Goal: Task Accomplishment & Management: Manage account settings

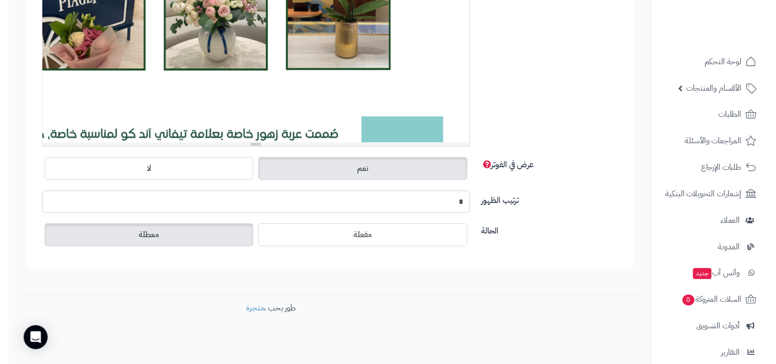
scroll to position [288, 0]
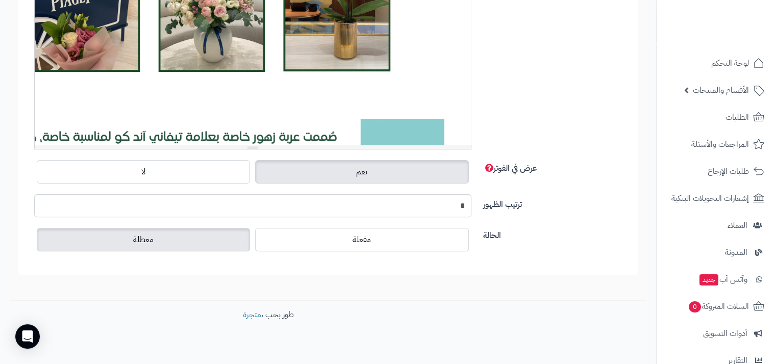
click at [402, 118] on div at bounding box center [253, 68] width 436 height 153
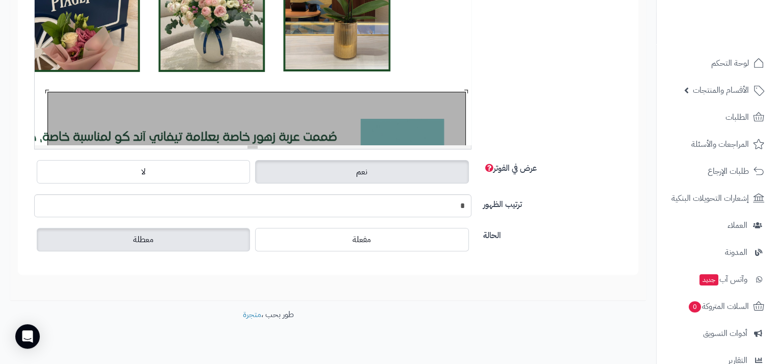
scroll to position [427, 0]
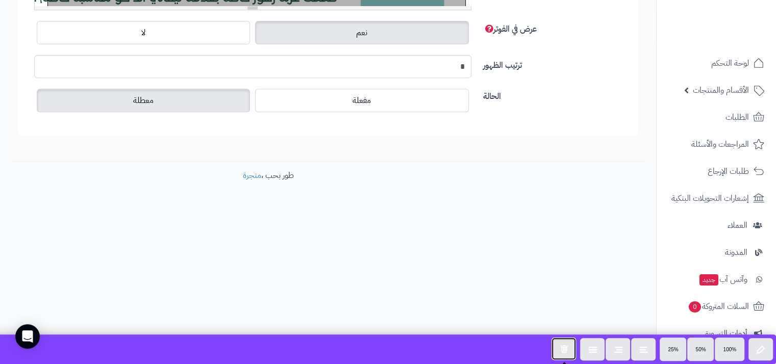
click at [565, 345] on icon "button" at bounding box center [564, 348] width 8 height 9
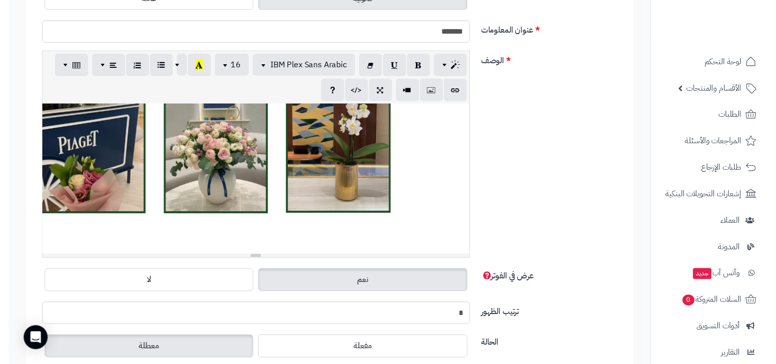
scroll to position [173, 0]
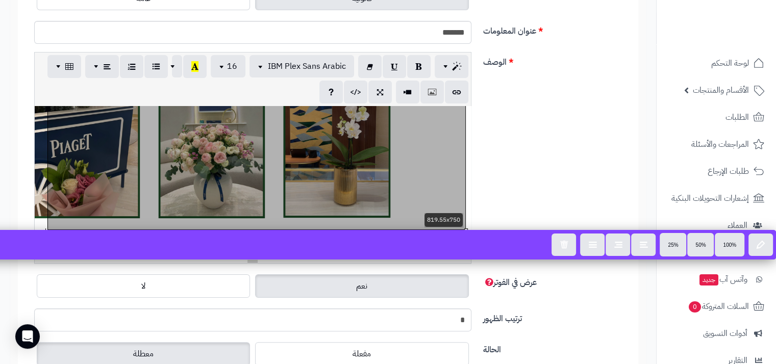
click at [372, 180] on div "819.55x750" at bounding box center [253, 182] width 436 height 153
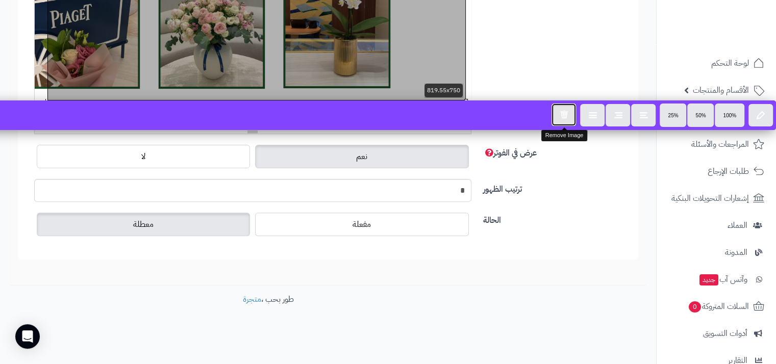
click at [565, 120] on button "button" at bounding box center [564, 115] width 24 height 22
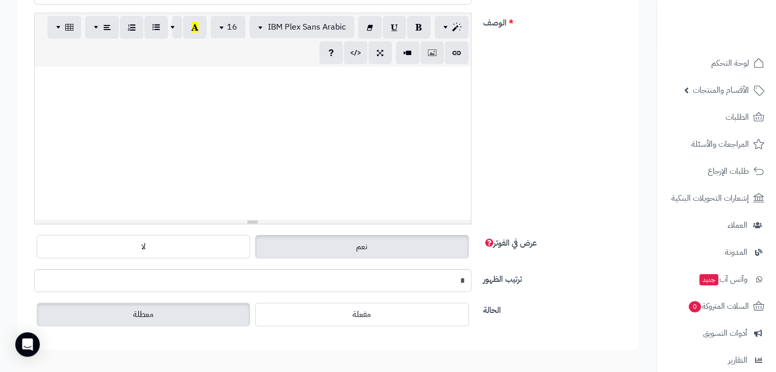
scroll to position [211, 0]
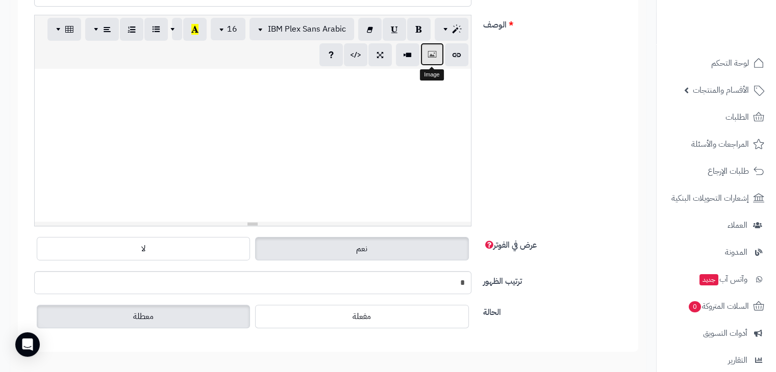
click at [433, 50] on icon "button" at bounding box center [432, 54] width 7 height 11
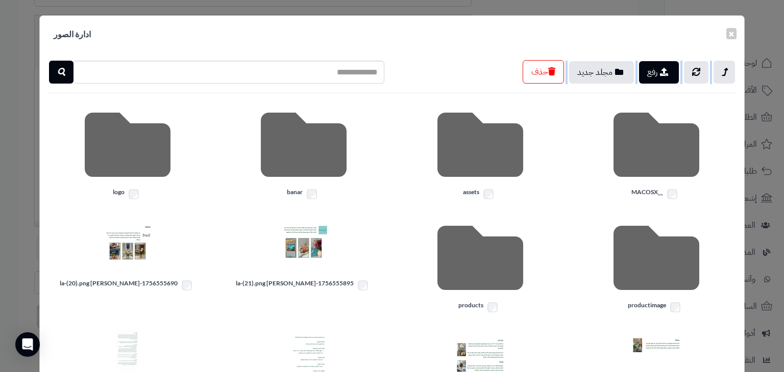
click at [538, 83] on div "رفع مجلد جديد حذف __MACOSX assets banar logo productimage products 1756555895-S…" at bounding box center [392, 285] width 704 height 465
click at [538, 83] on button "حذف" at bounding box center [542, 71] width 41 height 23
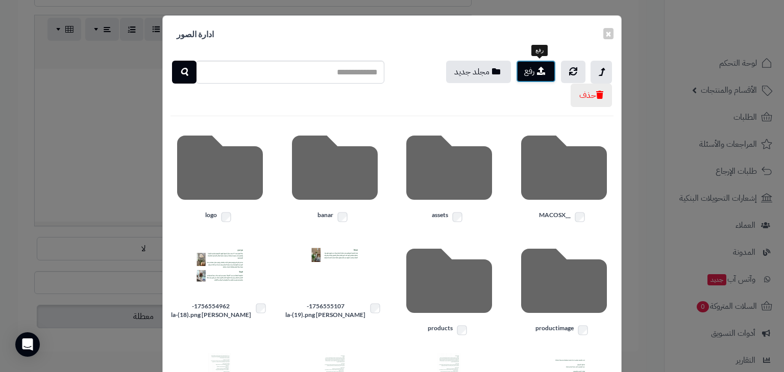
click at [537, 68] on button "رفع" at bounding box center [536, 71] width 40 height 22
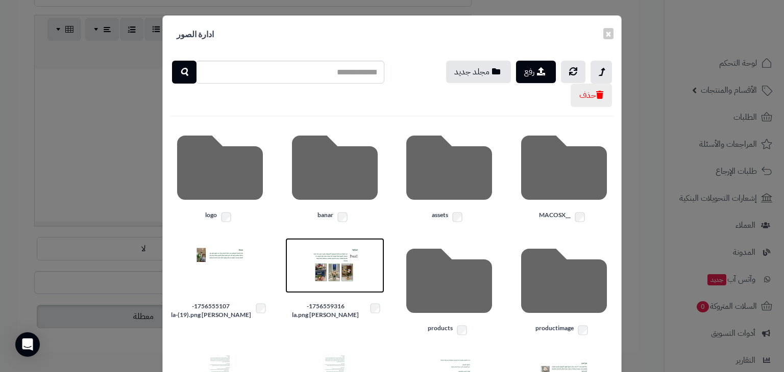
click at [335, 256] on img at bounding box center [334, 265] width 51 height 51
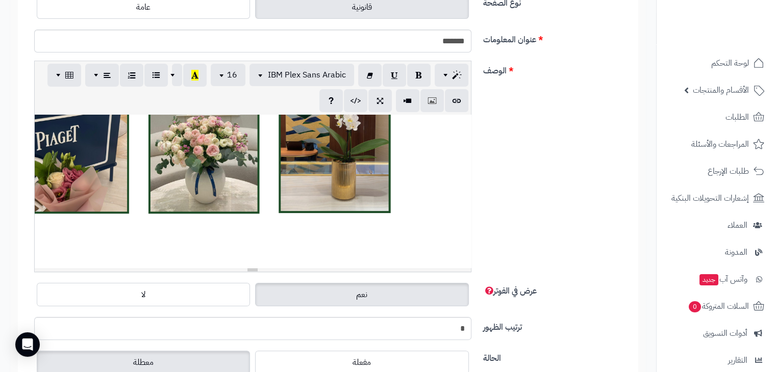
scroll to position [138, 0]
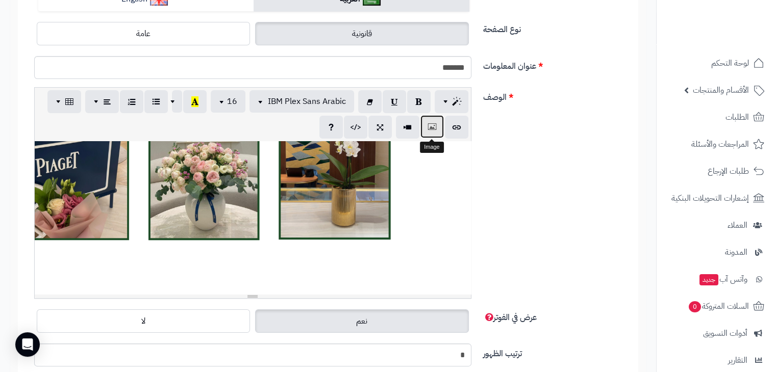
click at [423, 128] on button "button" at bounding box center [431, 126] width 23 height 23
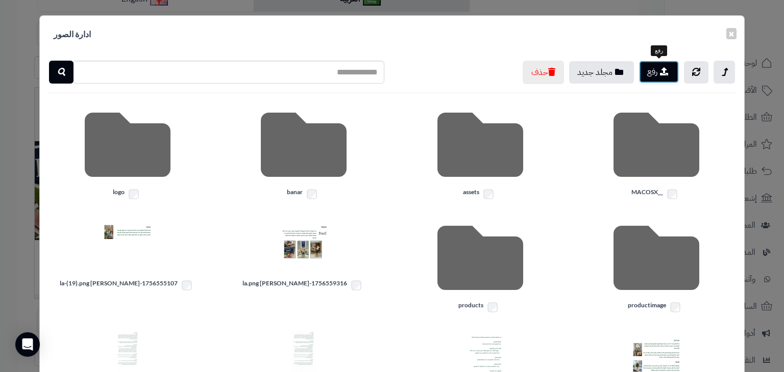
click at [644, 65] on button "رفع" at bounding box center [659, 72] width 40 height 22
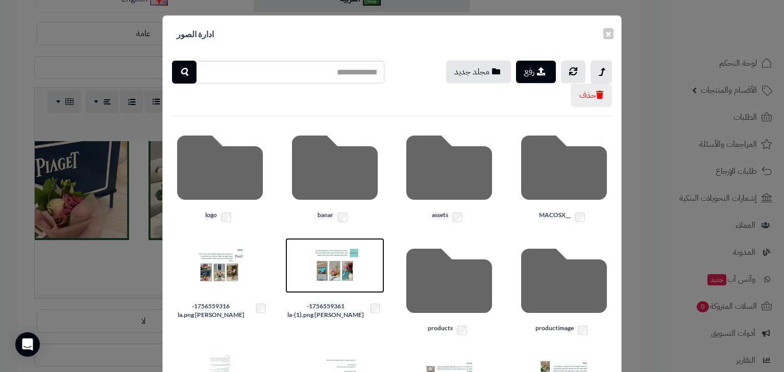
click at [341, 266] on img at bounding box center [334, 265] width 51 height 51
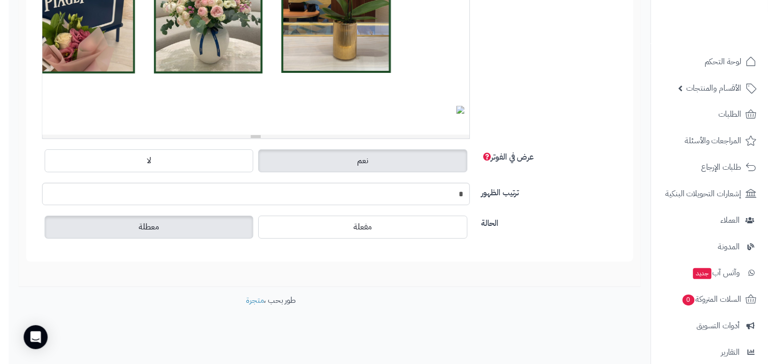
scroll to position [415, 0]
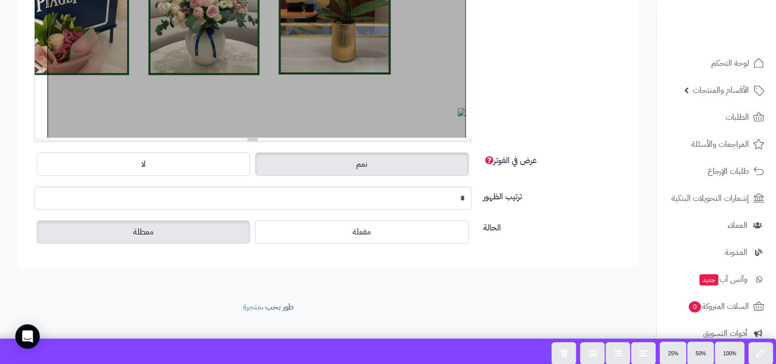
click at [377, 65] on div "819.55x750" at bounding box center [253, 60] width 436 height 153
click at [563, 345] on button "button" at bounding box center [564, 353] width 24 height 22
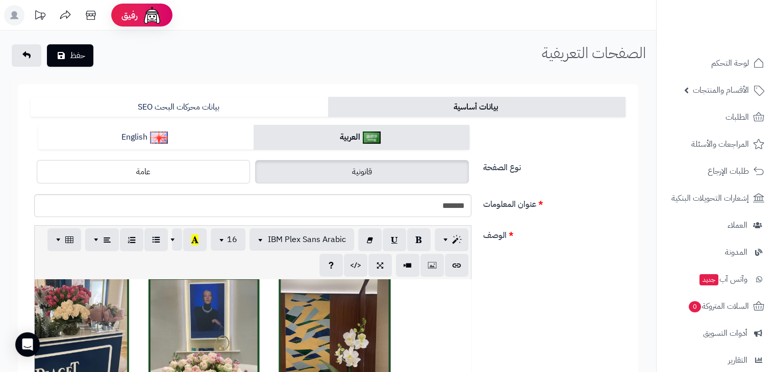
scroll to position [0, 0]
click at [433, 267] on icon "button" at bounding box center [432, 265] width 7 height 11
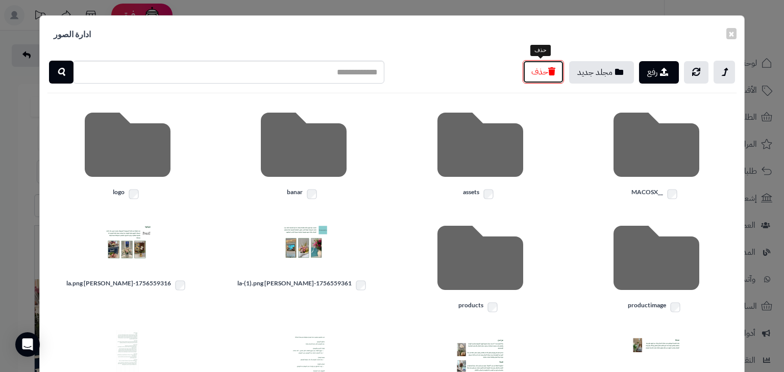
click at [558, 76] on button "حذف" at bounding box center [542, 71] width 41 height 23
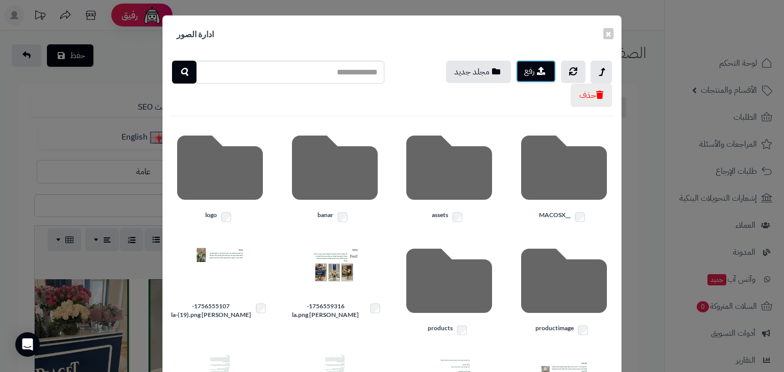
click at [539, 80] on button "رفع" at bounding box center [536, 71] width 40 height 22
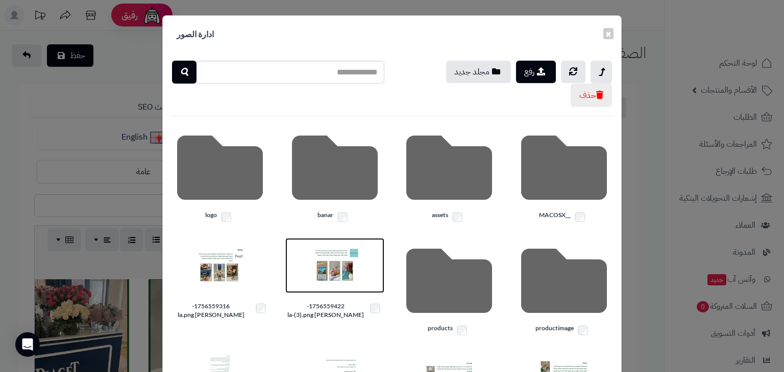
click at [323, 274] on img at bounding box center [334, 265] width 51 height 51
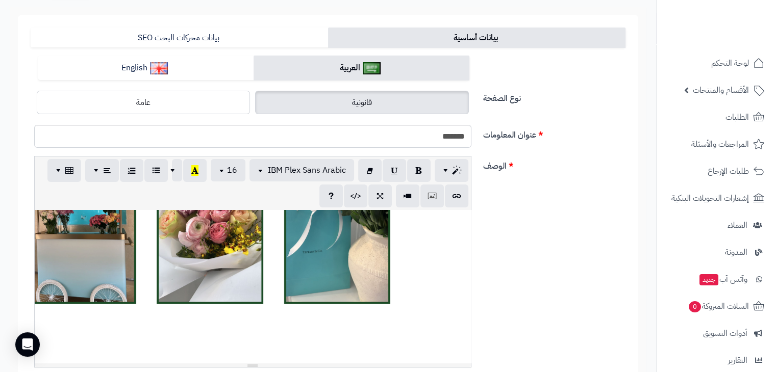
scroll to position [44, 0]
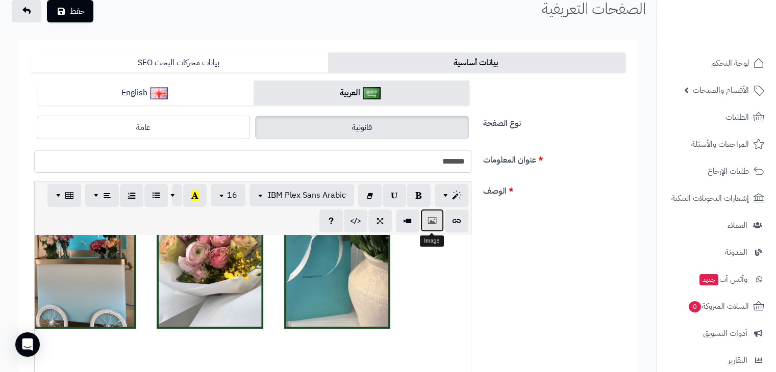
click at [428, 223] on button "button" at bounding box center [431, 220] width 23 height 23
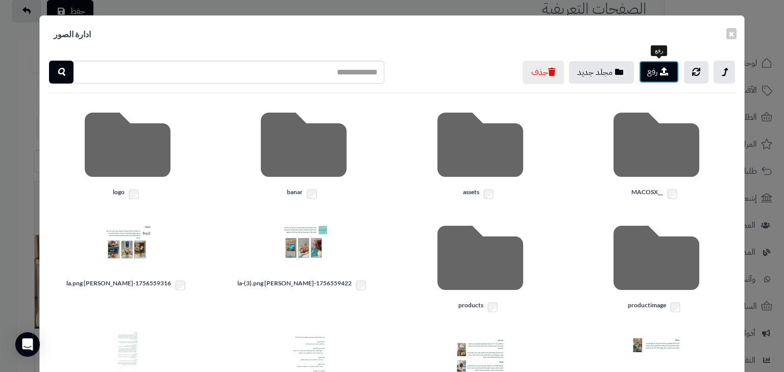
click at [666, 74] on icon "button" at bounding box center [664, 71] width 8 height 8
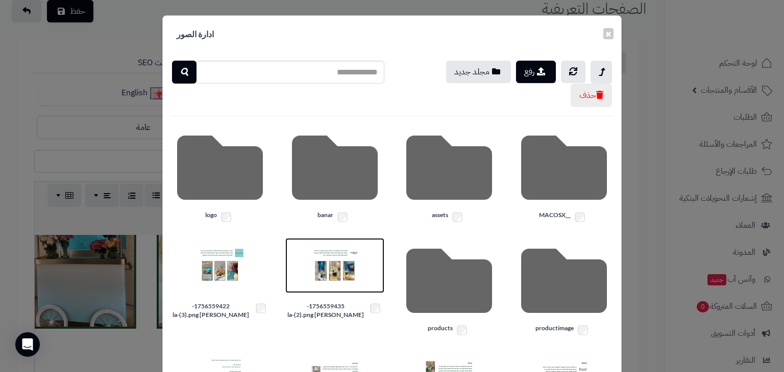
click at [342, 274] on img at bounding box center [334, 265] width 51 height 51
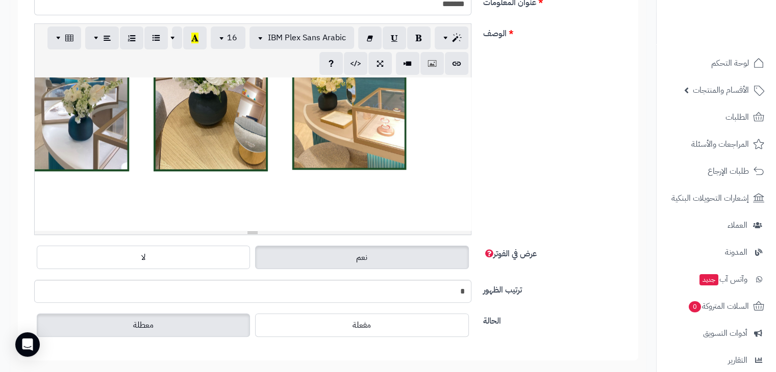
scroll to position [211, 0]
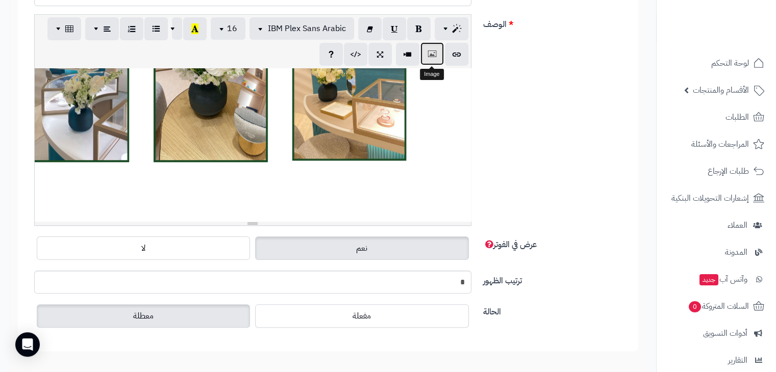
click at [442, 53] on button "button" at bounding box center [431, 53] width 23 height 23
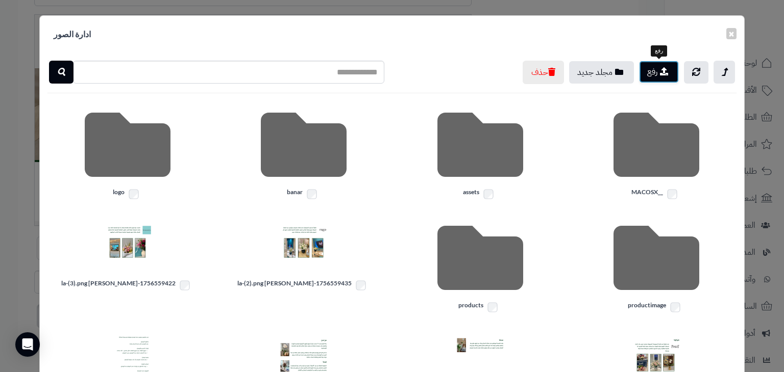
click at [666, 68] on icon "button" at bounding box center [664, 71] width 8 height 8
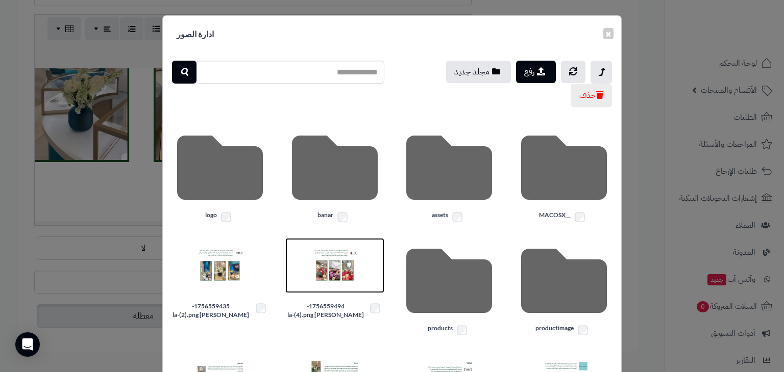
click at [347, 259] on img at bounding box center [334, 265] width 51 height 51
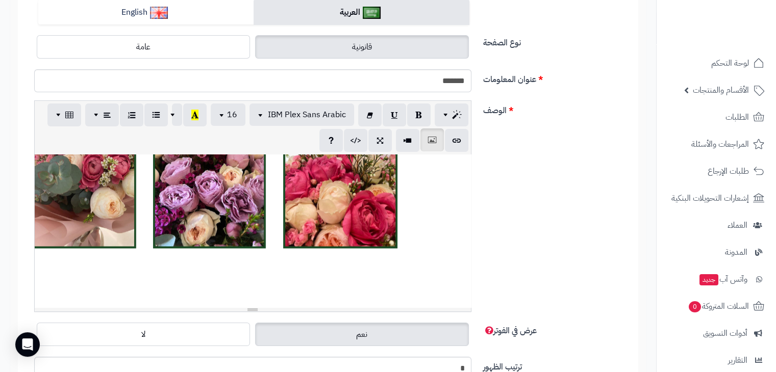
scroll to position [124, 0]
click at [431, 134] on button "button" at bounding box center [431, 140] width 23 height 23
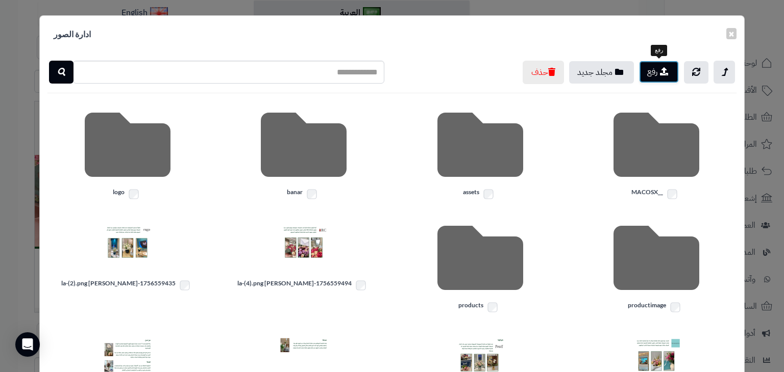
click at [647, 80] on button "رفع" at bounding box center [659, 72] width 40 height 22
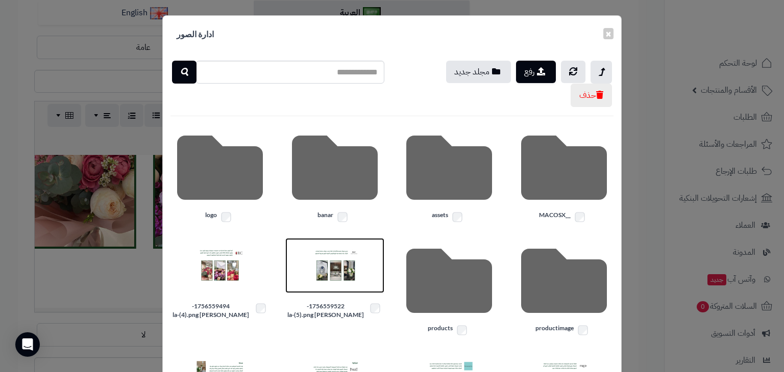
click at [331, 269] on img at bounding box center [334, 265] width 51 height 51
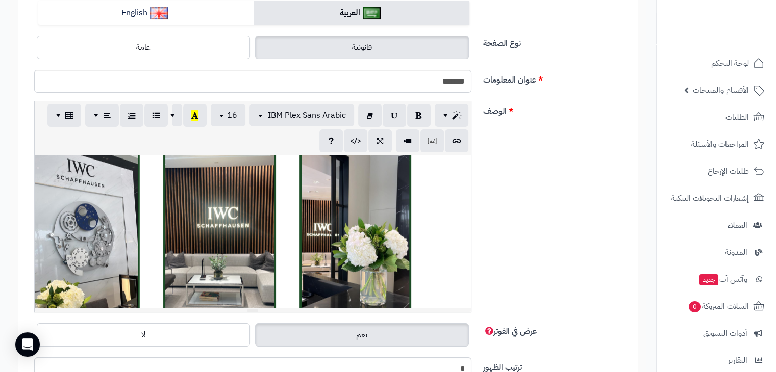
scroll to position [1794, 0]
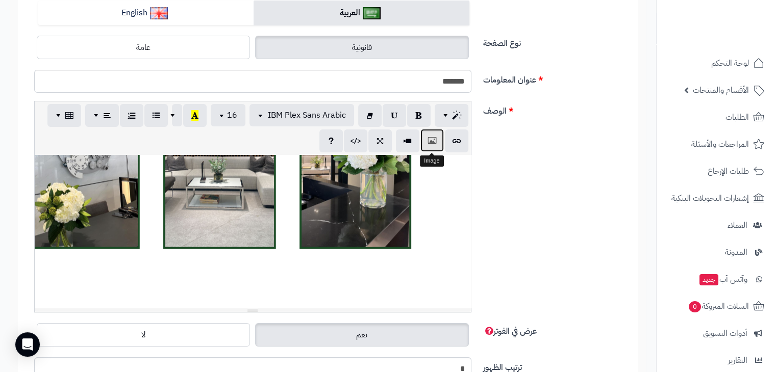
click at [432, 139] on icon "button" at bounding box center [432, 140] width 7 height 11
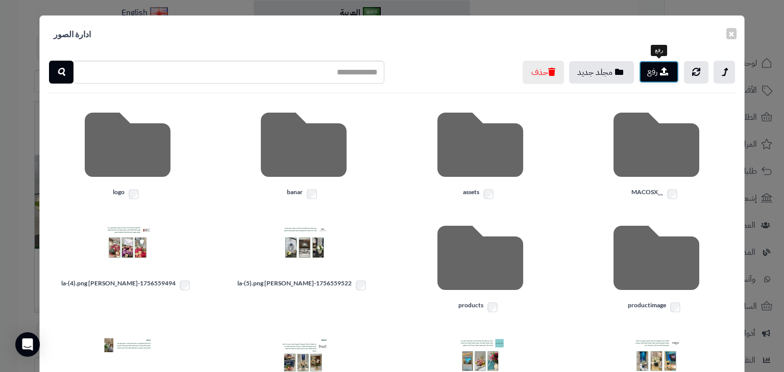
click at [647, 64] on button "رفع" at bounding box center [659, 72] width 40 height 22
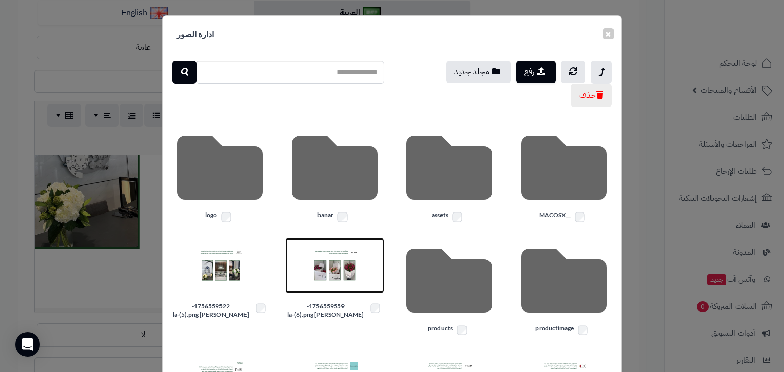
click at [323, 280] on img at bounding box center [334, 265] width 51 height 51
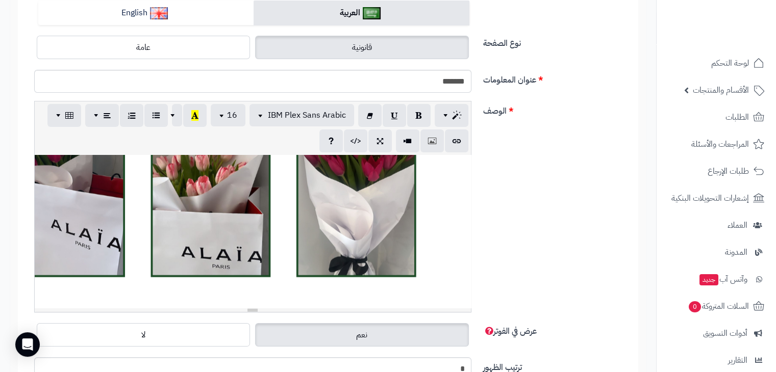
scroll to position [2176, 0]
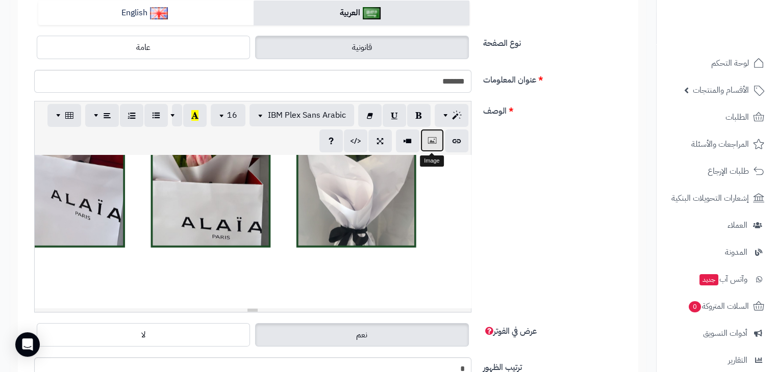
click at [435, 143] on icon "button" at bounding box center [432, 140] width 7 height 11
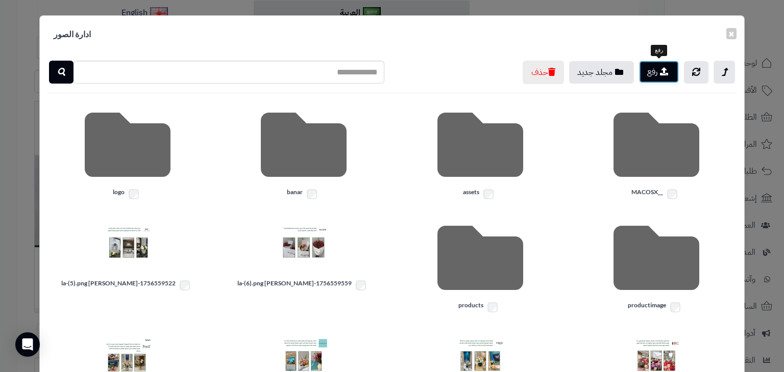
click at [658, 67] on button "رفع" at bounding box center [659, 72] width 40 height 22
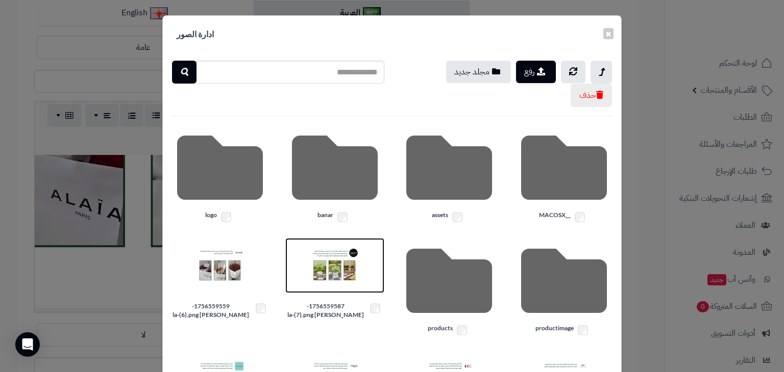
click at [331, 256] on img at bounding box center [334, 265] width 51 height 51
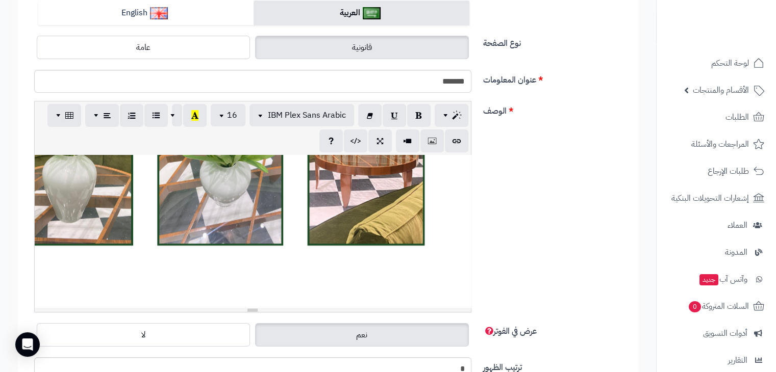
scroll to position [295, 0]
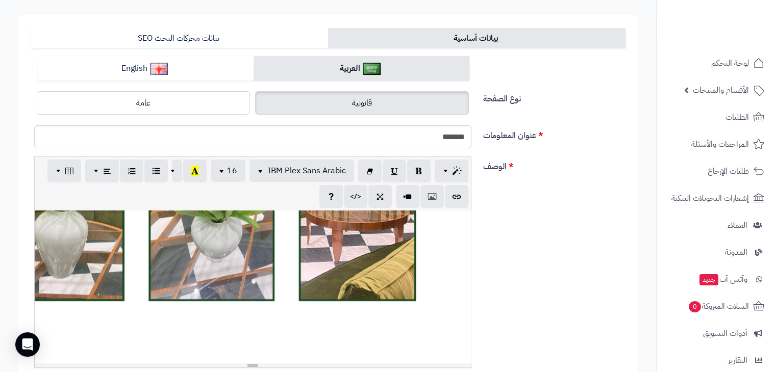
scroll to position [69, 0]
click at [434, 205] on button "button" at bounding box center [431, 195] width 23 height 23
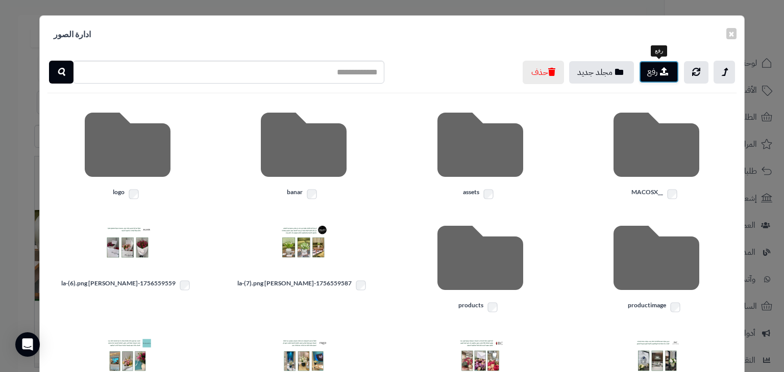
click at [662, 72] on icon "button" at bounding box center [664, 71] width 8 height 8
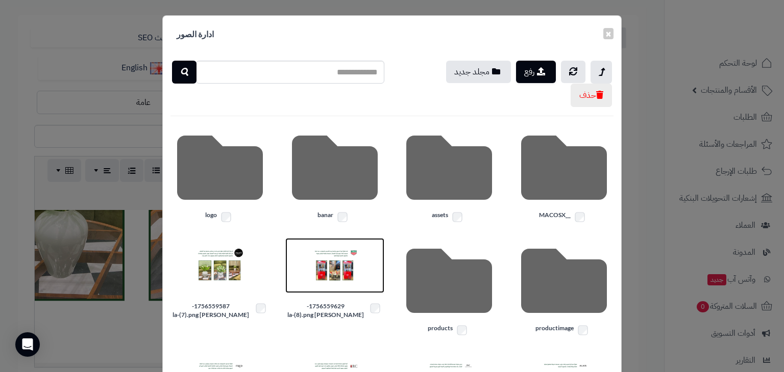
click at [323, 267] on img at bounding box center [334, 265] width 51 height 51
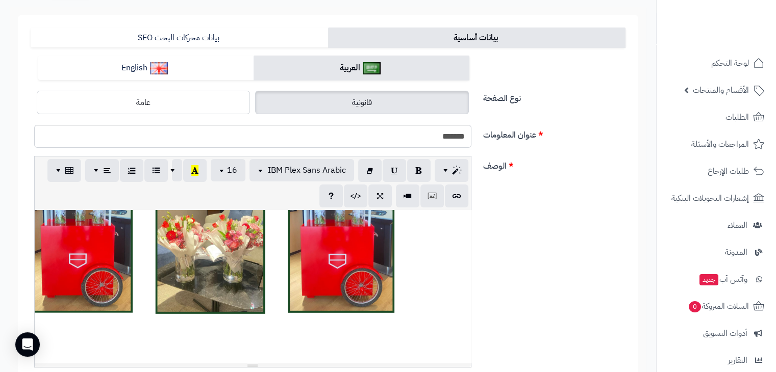
scroll to position [2942, 0]
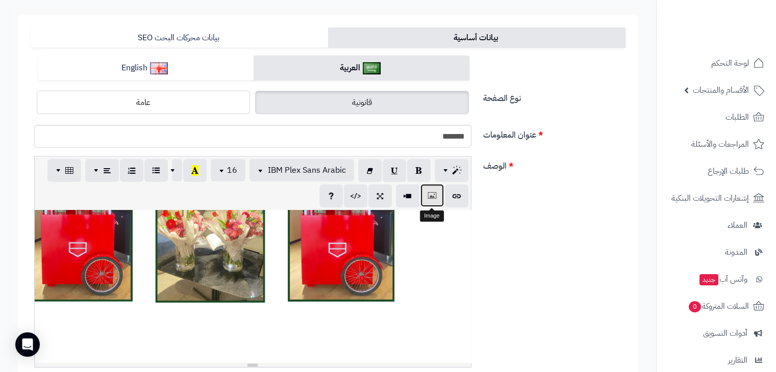
click at [427, 194] on button "button" at bounding box center [431, 195] width 23 height 23
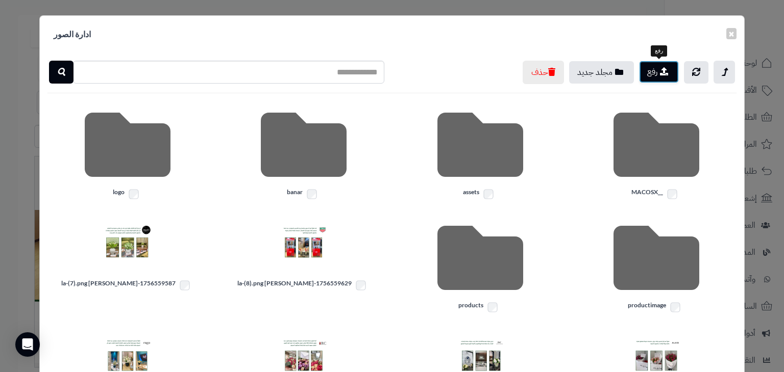
click at [677, 67] on button "رفع" at bounding box center [659, 72] width 40 height 22
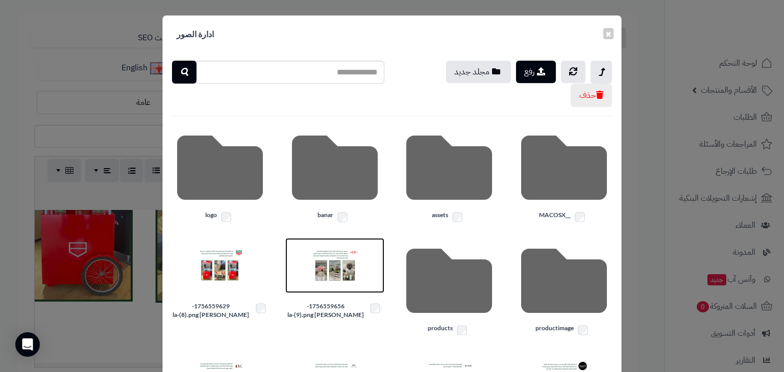
click at [339, 258] on img at bounding box center [334, 265] width 51 height 51
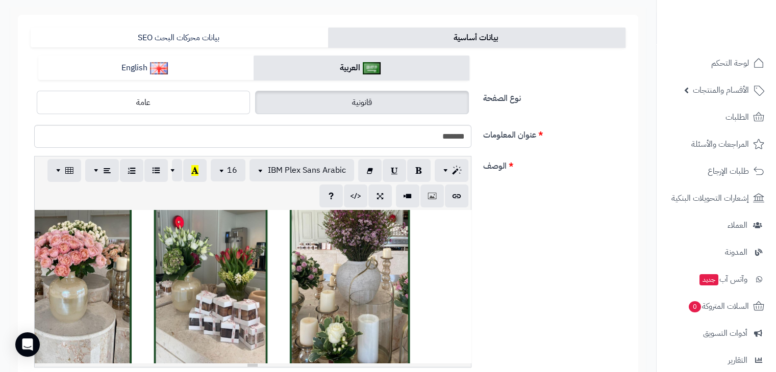
scroll to position [3324, 0]
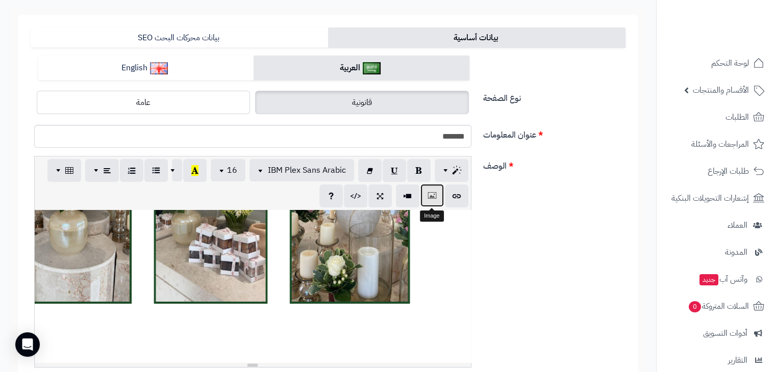
click at [428, 203] on button "button" at bounding box center [431, 195] width 23 height 23
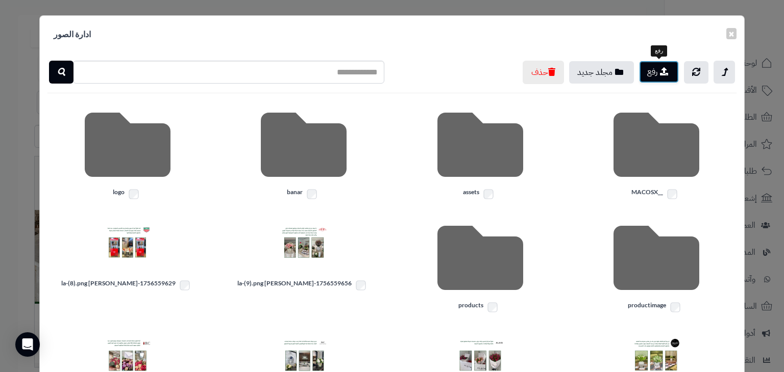
click at [659, 73] on button "رفع" at bounding box center [659, 72] width 40 height 22
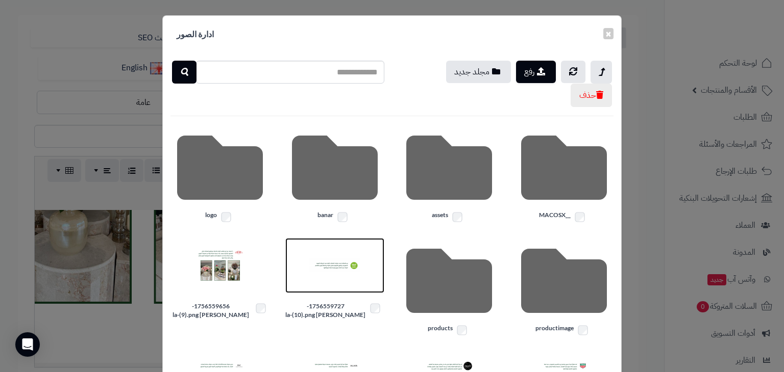
click at [329, 268] on img at bounding box center [334, 265] width 51 height 51
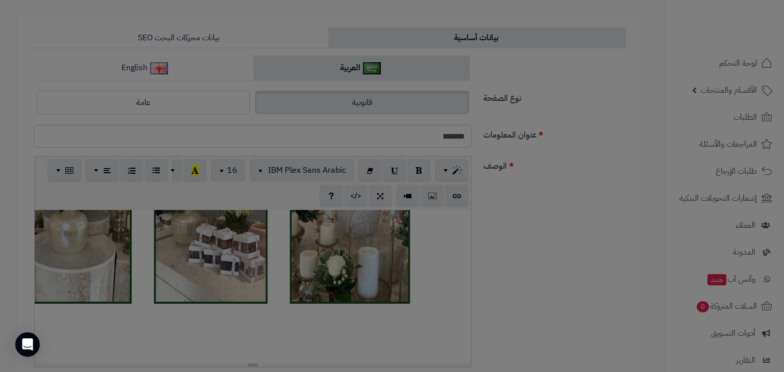
click at [329, 268] on body "رفيق ! الطلبات معالجة مكتمل إرجاع المنتجات العملاء المتواجدون الان 0 عملاء منتظ…" at bounding box center [392, 117] width 784 height 372
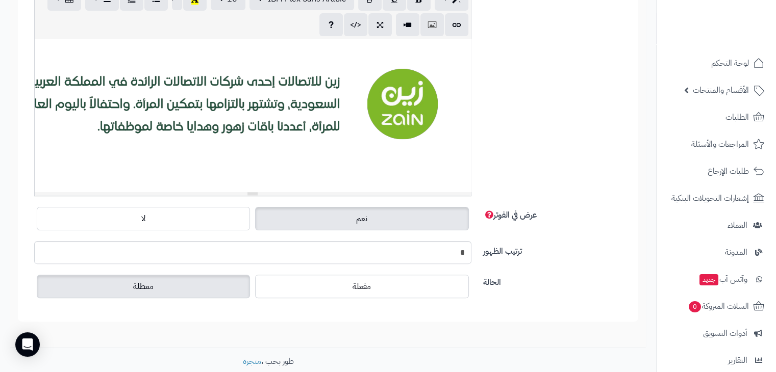
scroll to position [3463, 0]
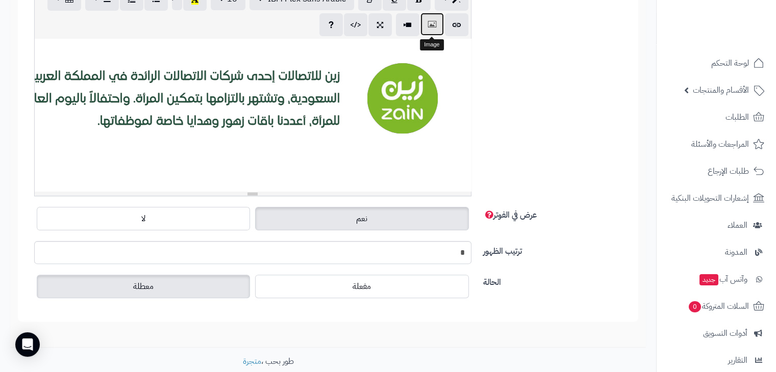
click at [429, 17] on button "button" at bounding box center [431, 24] width 23 height 23
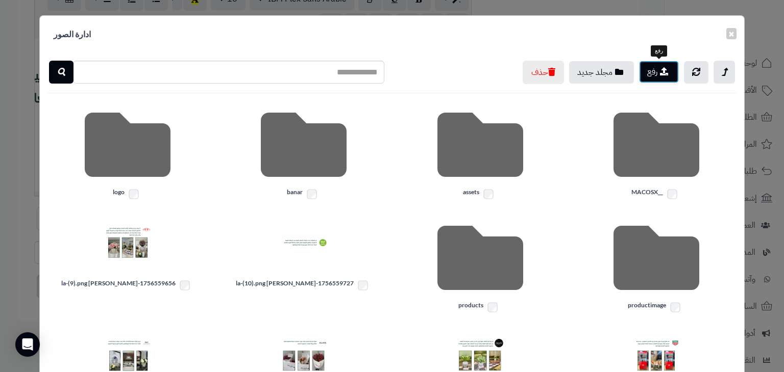
click at [647, 72] on button "رفع" at bounding box center [659, 72] width 40 height 22
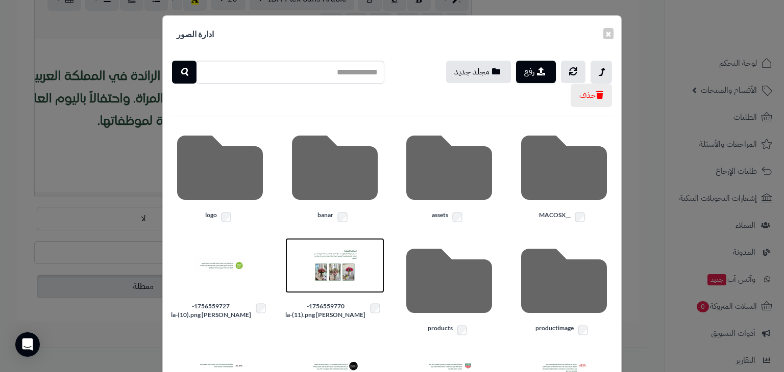
click at [350, 259] on img at bounding box center [334, 265] width 51 height 51
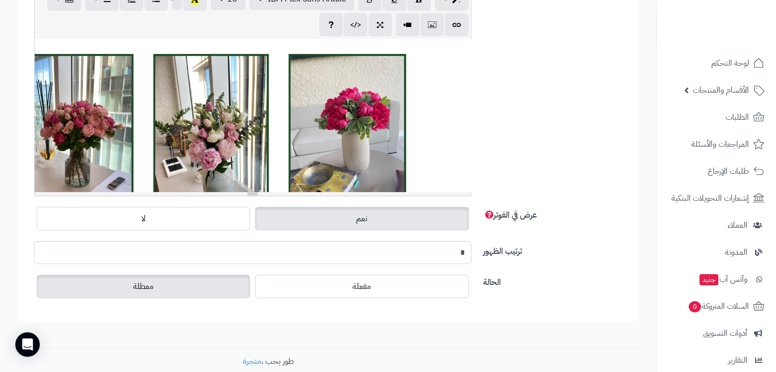
scroll to position [3853, 0]
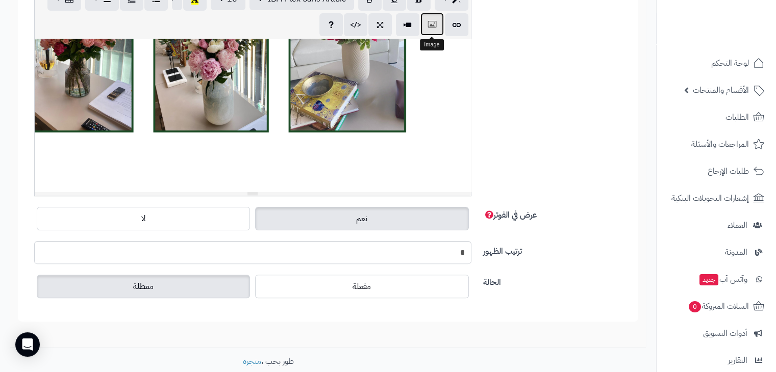
click at [434, 23] on icon "button" at bounding box center [432, 24] width 7 height 11
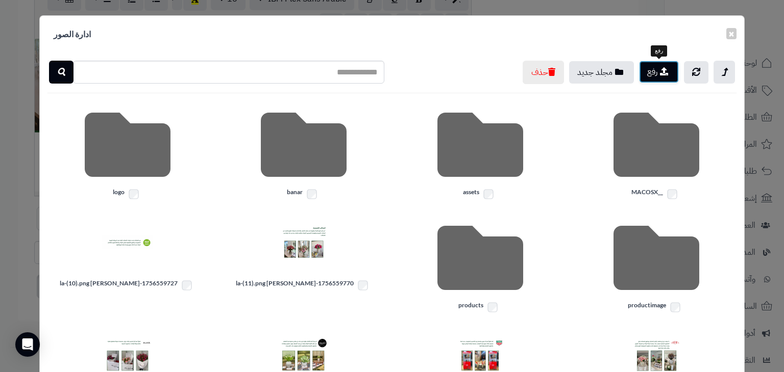
click at [653, 76] on button "رفع" at bounding box center [659, 72] width 40 height 22
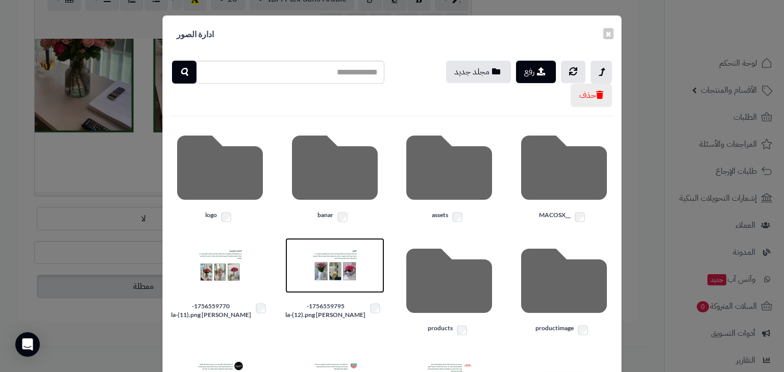
click at [329, 266] on img at bounding box center [334, 265] width 51 height 51
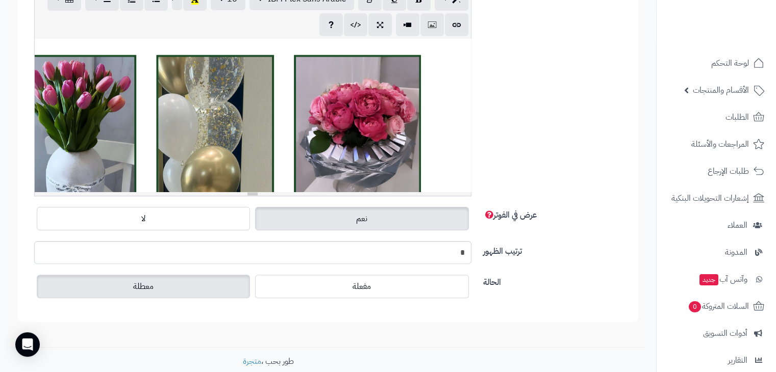
scroll to position [4236, 0]
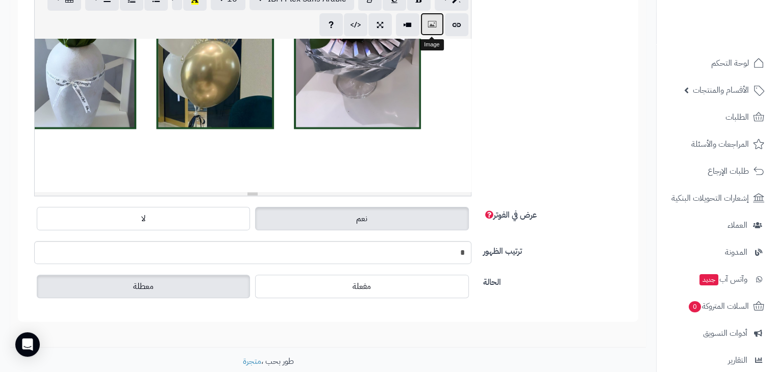
click at [436, 20] on button "button" at bounding box center [431, 24] width 23 height 23
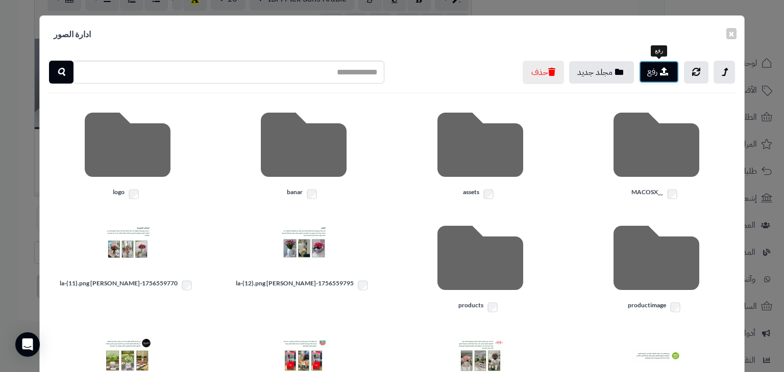
click at [654, 70] on button "رفع" at bounding box center [659, 72] width 40 height 22
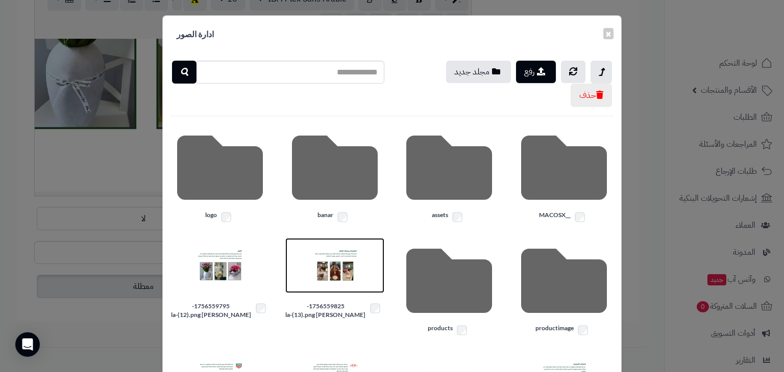
click at [345, 274] on img at bounding box center [334, 265] width 51 height 51
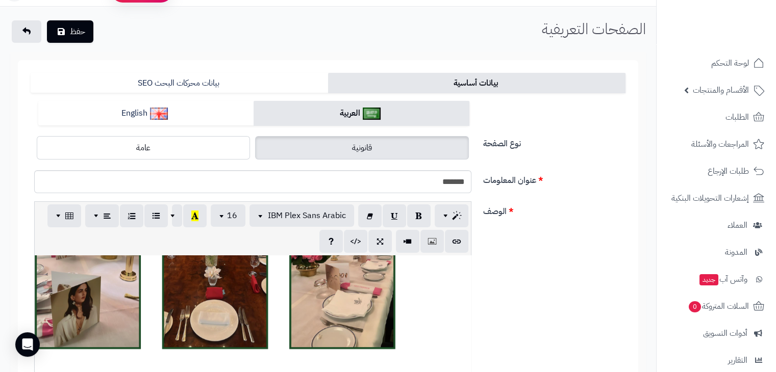
scroll to position [22, 0]
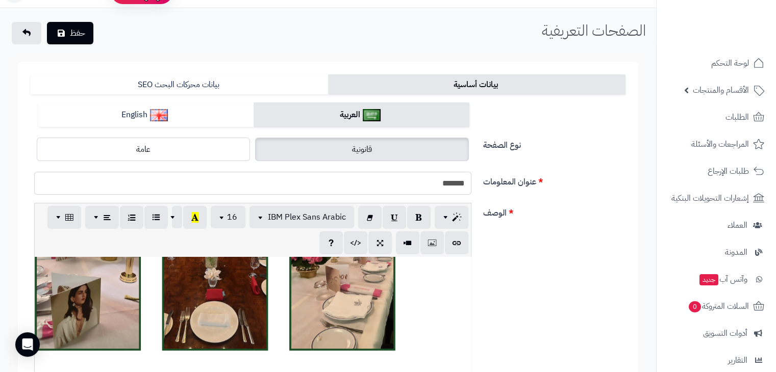
click at [443, 189] on input "*******" at bounding box center [252, 183] width 437 height 23
type input "**********"
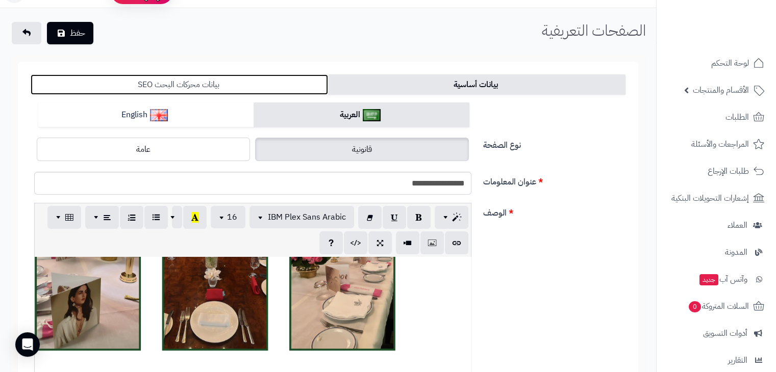
click at [246, 84] on link "بيانات محركات البحث SEO" at bounding box center [179, 84] width 297 height 20
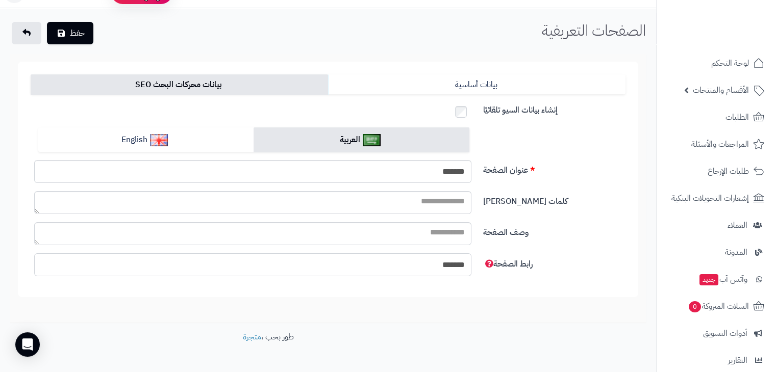
click at [439, 271] on input "*******" at bounding box center [252, 265] width 437 height 23
type input "**********"
click at [78, 30] on button "حفظ" at bounding box center [70, 32] width 46 height 22
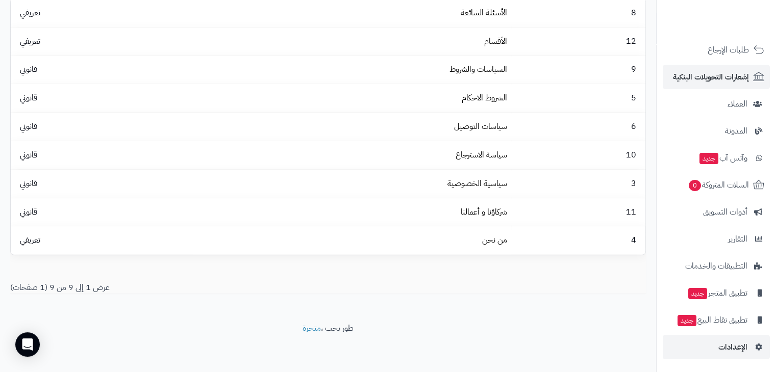
scroll to position [116, 0]
click at [711, 341] on link "الإعدادات" at bounding box center [716, 347] width 107 height 24
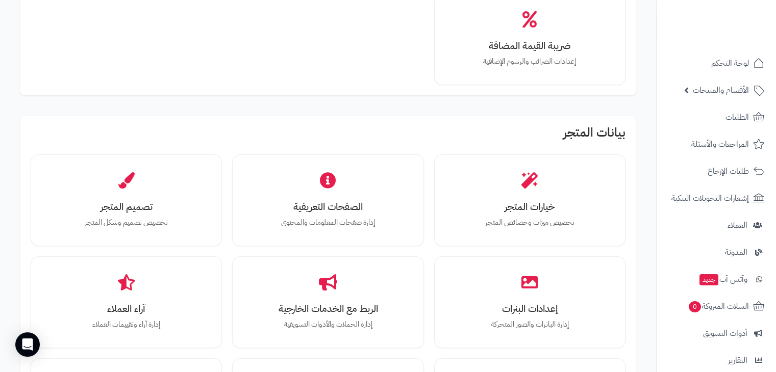
scroll to position [203, 0]
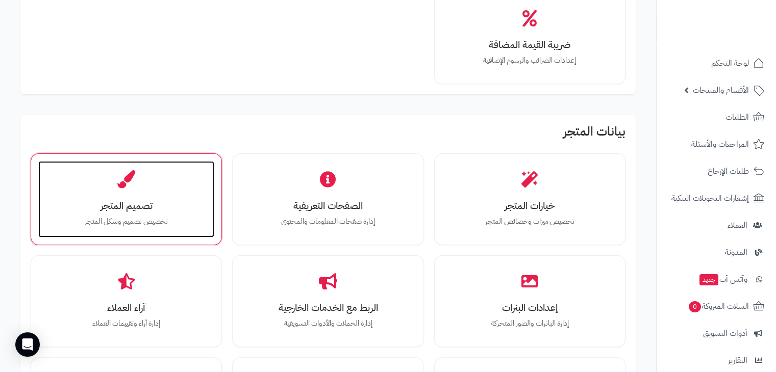
click at [121, 194] on div "تصميم المتجر تخصيص تصميم وشكل المتجر" at bounding box center [126, 199] width 176 height 77
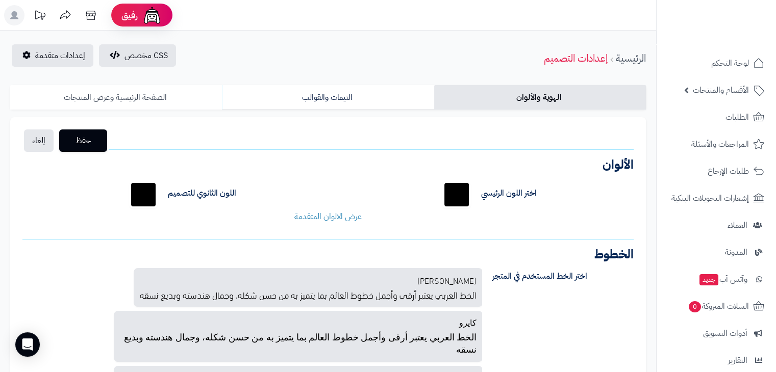
click at [146, 92] on link "الصفحة الرئيسية وعرض المنتجات" at bounding box center [116, 97] width 212 height 24
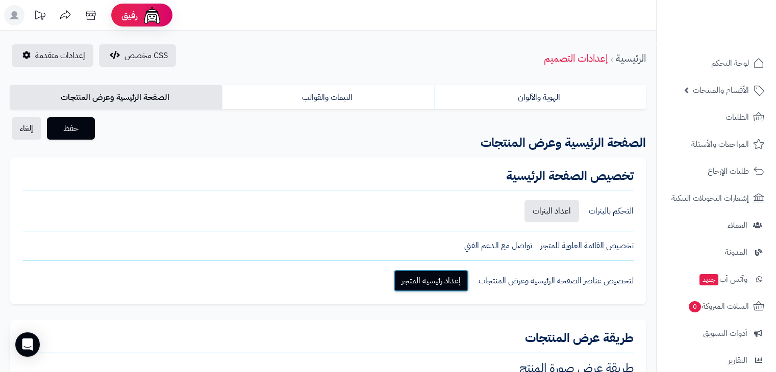
click at [408, 278] on link "إعداد رئيسية المتجر" at bounding box center [431, 281] width 76 height 22
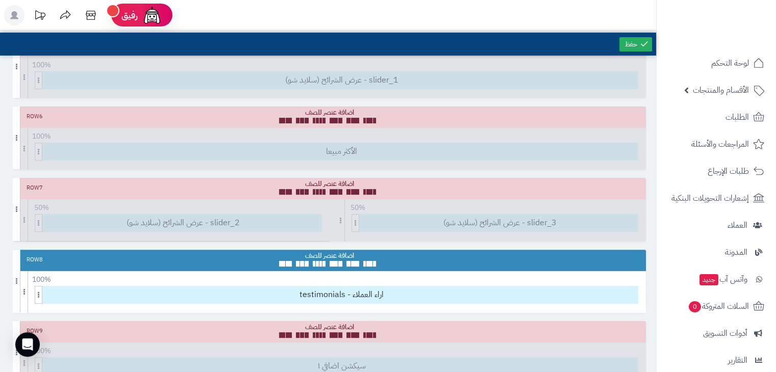
scroll to position [348, 0]
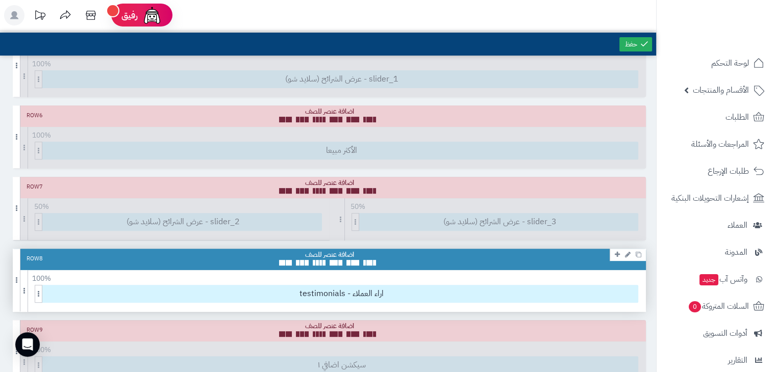
click at [423, 249] on div "Row 8" at bounding box center [329, 259] width 633 height 21
click at [629, 254] on icon at bounding box center [628, 255] width 6 height 7
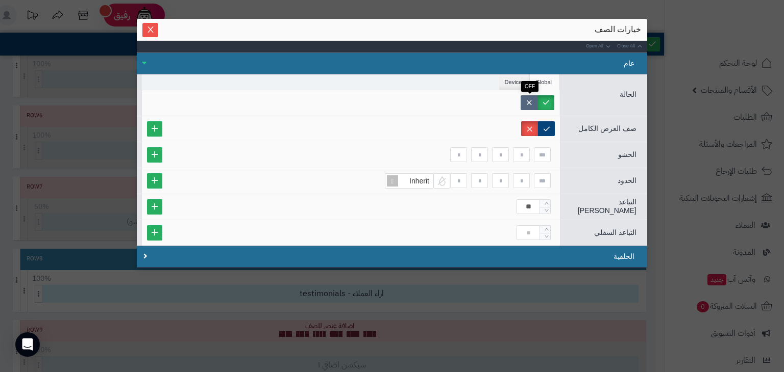
click at [523, 96] on label at bounding box center [528, 102] width 17 height 15
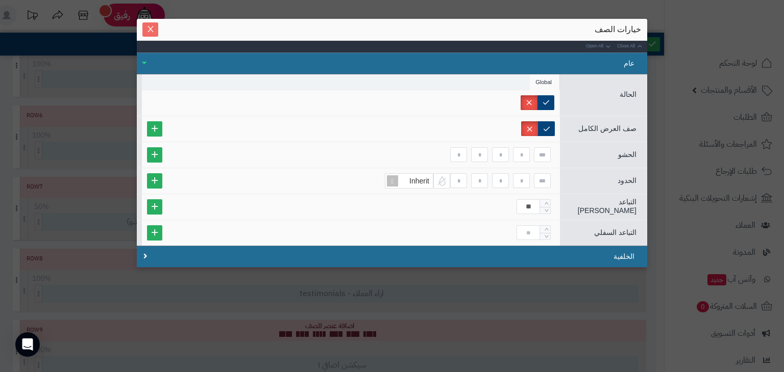
click at [148, 33] on button "Close" at bounding box center [150, 29] width 16 height 14
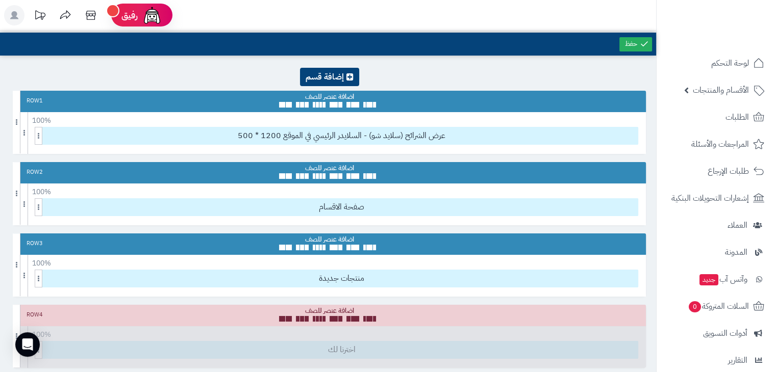
scroll to position [0, 0]
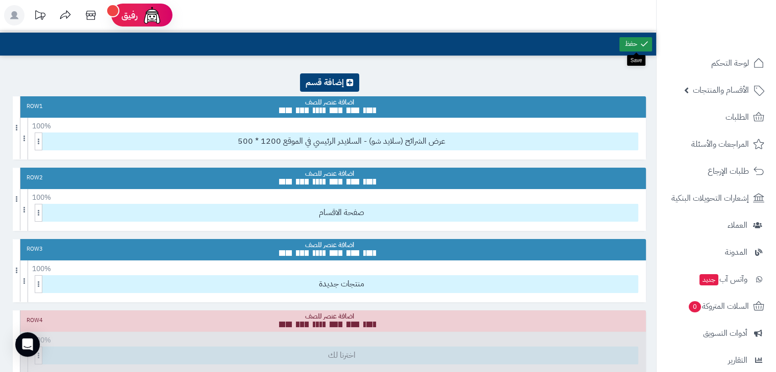
click at [624, 43] on link at bounding box center [635, 44] width 33 height 14
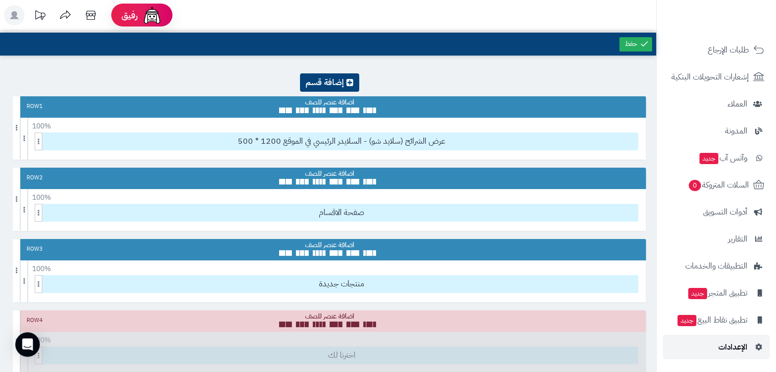
click at [717, 349] on link "الإعدادات" at bounding box center [716, 347] width 107 height 24
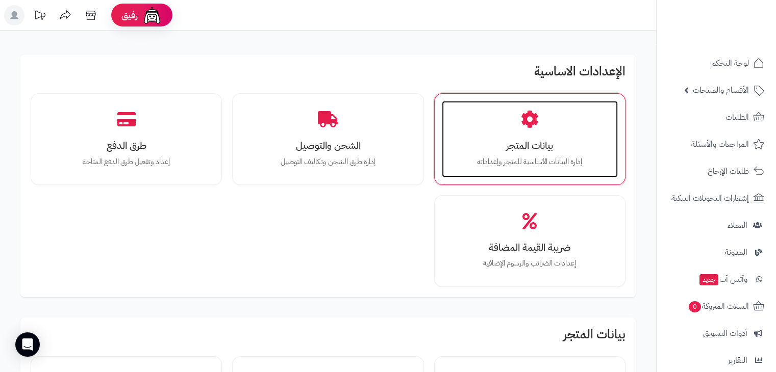
click at [538, 120] on icon at bounding box center [530, 120] width 18 height 18
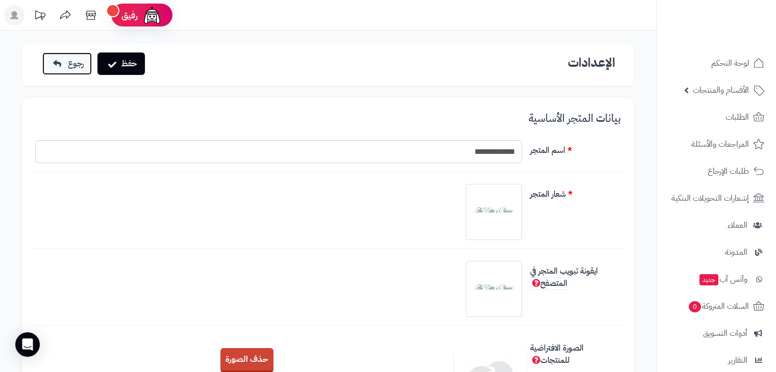
click at [54, 62] on icon at bounding box center [57, 64] width 8 height 8
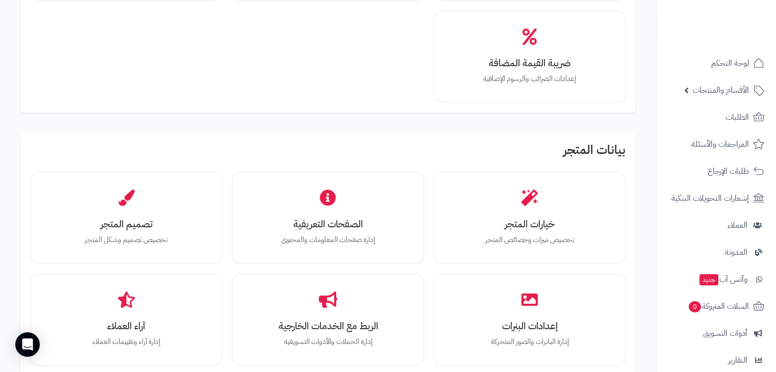
scroll to position [91, 0]
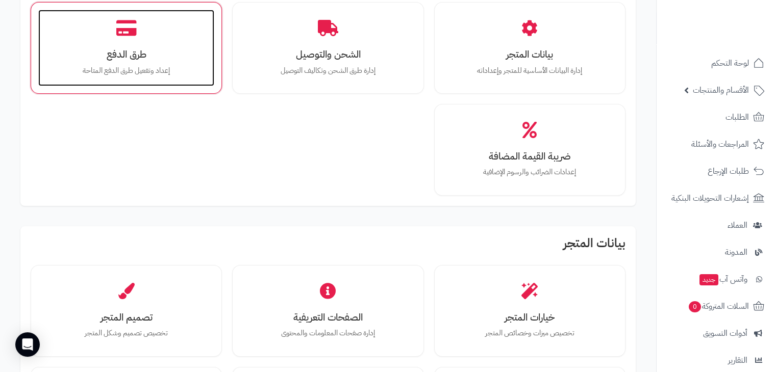
click at [157, 40] on div "طرق الدفع إعداد وتفعيل طرق الدفع المتاحة" at bounding box center [126, 48] width 176 height 77
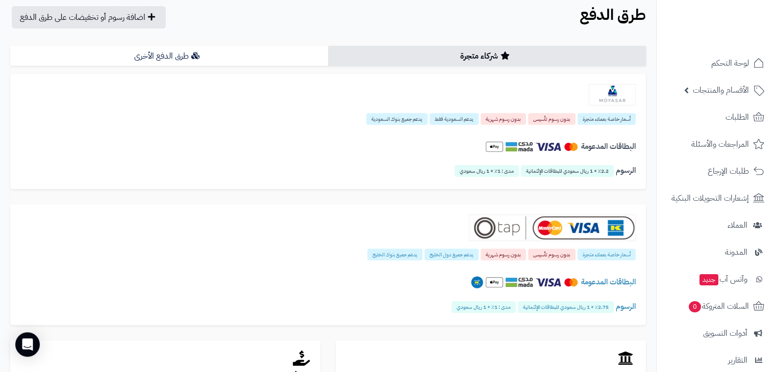
scroll to position [39, 0]
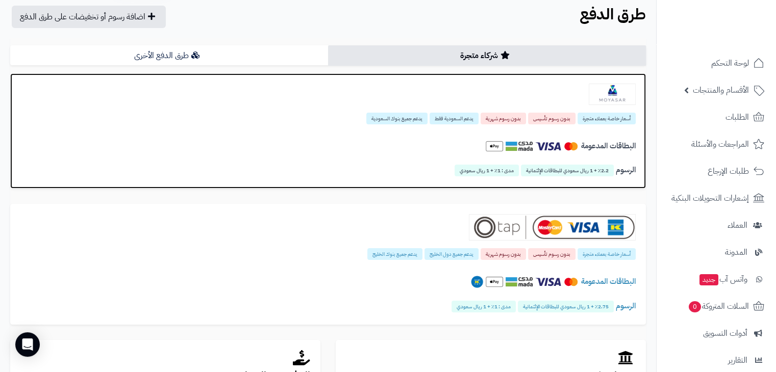
click at [489, 103] on div at bounding box center [327, 94] width 615 height 21
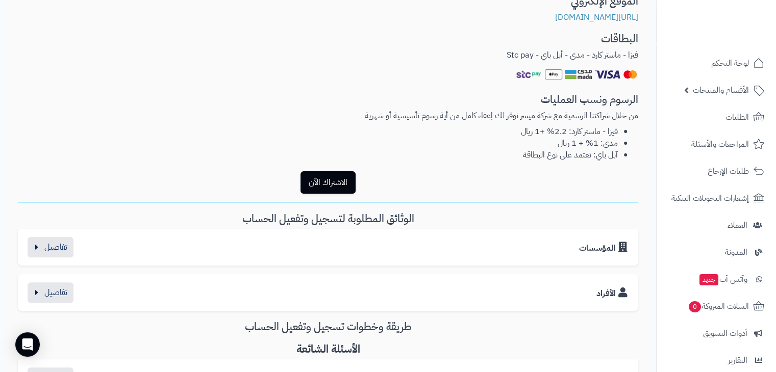
scroll to position [298, 0]
click at [41, 258] on div "المؤسسات السجل التجاري الشهادة الضريبية ( إن وجدت ) صورة الهوية صورة عن بطاقة ا…" at bounding box center [328, 247] width 620 height 37
click at [42, 255] on button "button" at bounding box center [51, 247] width 46 height 20
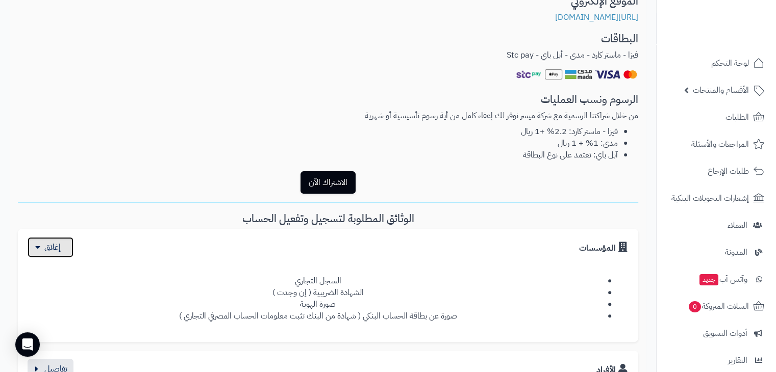
scroll to position [318, 0]
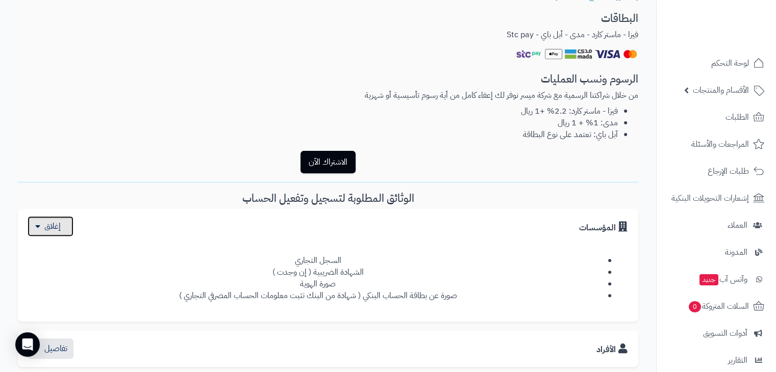
click at [66, 231] on button "button" at bounding box center [51, 226] width 46 height 20
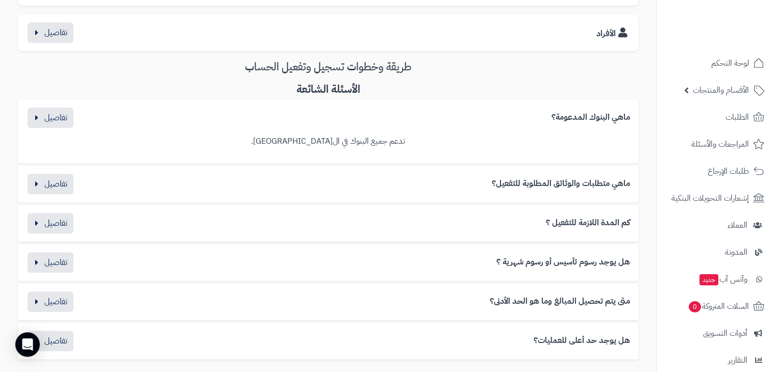
scroll to position [561, 0]
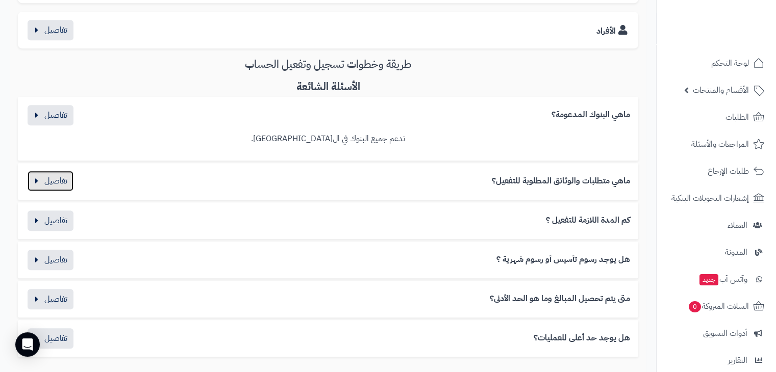
click at [36, 186] on button "button" at bounding box center [51, 181] width 46 height 20
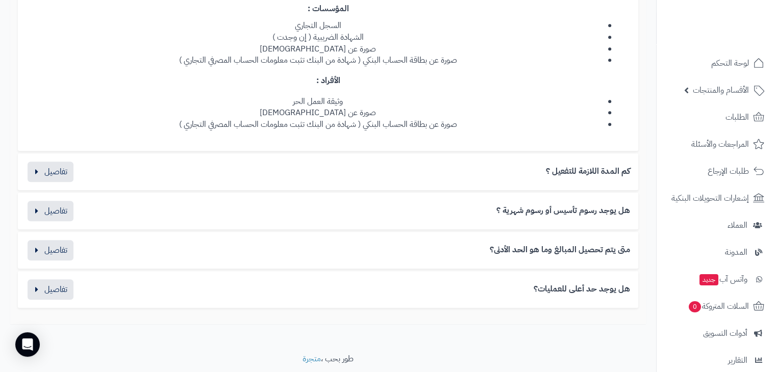
scroll to position [759, 0]
drag, startPoint x: 36, startPoint y: 186, endPoint x: 39, endPoint y: 173, distance: 12.8
click at [39, 173] on div "كم المدة اللازمة للتفعيل ؟ بعد رفع البيانات الوثائق اللازمة يتم التأكد من صحة ا…" at bounding box center [328, 170] width 620 height 37
click at [39, 173] on button "button" at bounding box center [51, 170] width 46 height 20
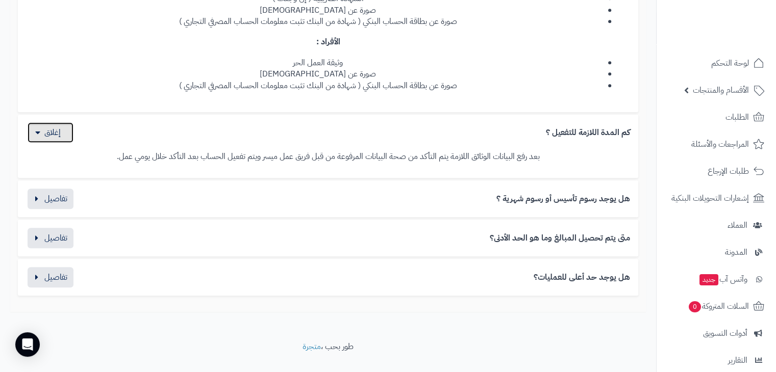
scroll to position [797, 0]
click at [28, 192] on button "button" at bounding box center [51, 197] width 46 height 20
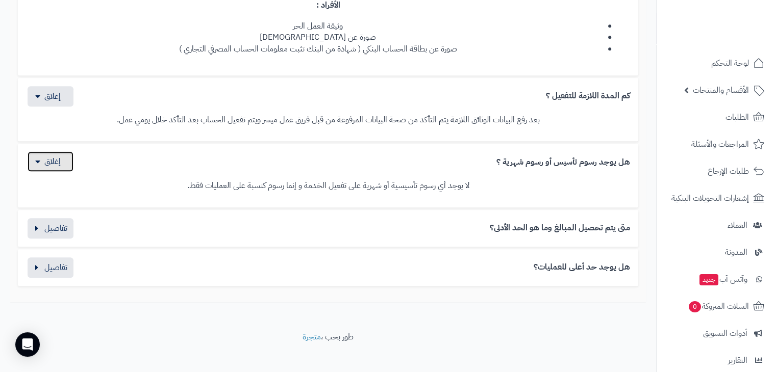
scroll to position [841, 0]
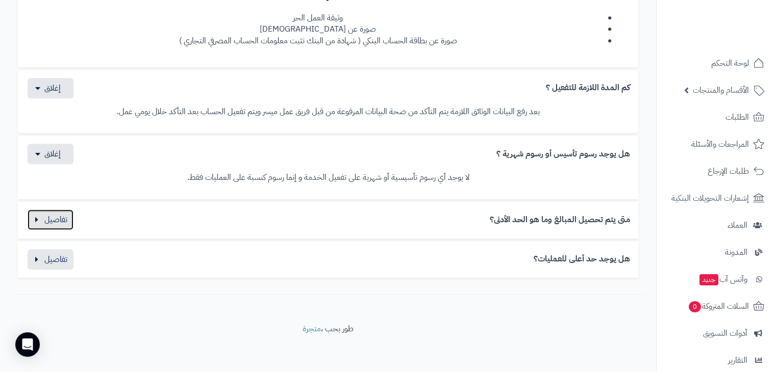
click at [53, 226] on button "button" at bounding box center [51, 220] width 46 height 20
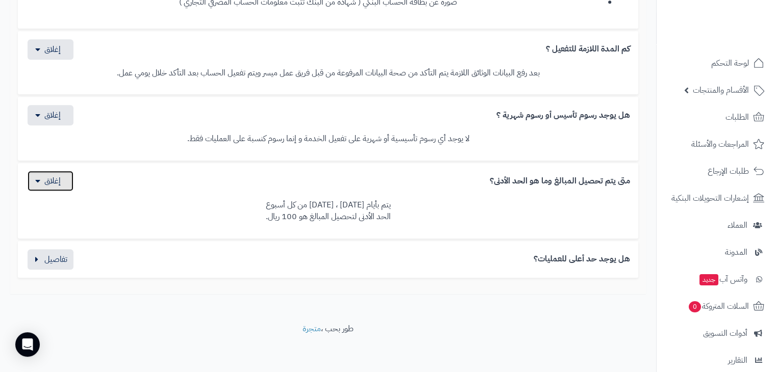
scroll to position [882, 0]
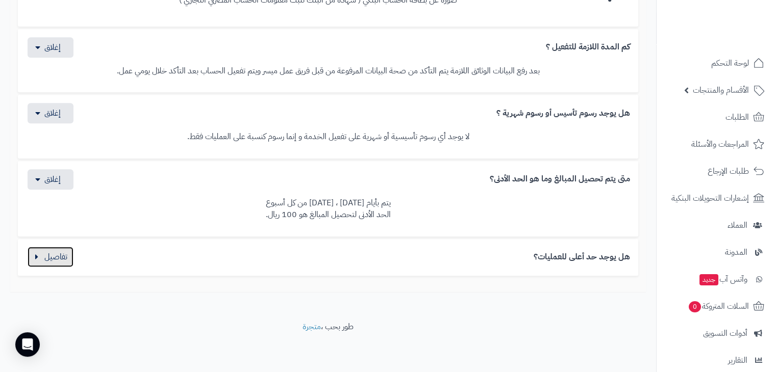
click at [44, 257] on button "button" at bounding box center [51, 257] width 46 height 20
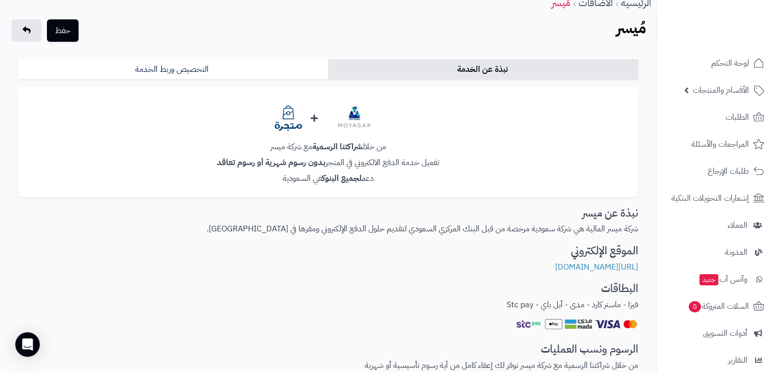
scroll to position [0, 0]
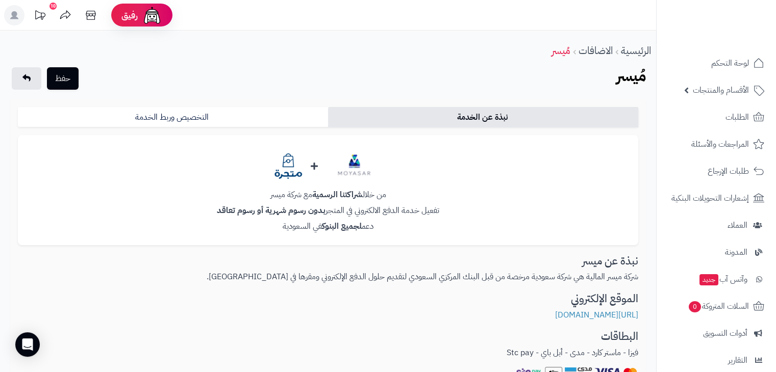
click at [479, 111] on link "نبذة عن الخدمة" at bounding box center [483, 117] width 310 height 20
click at [22, 77] on icon at bounding box center [26, 78] width 8 height 8
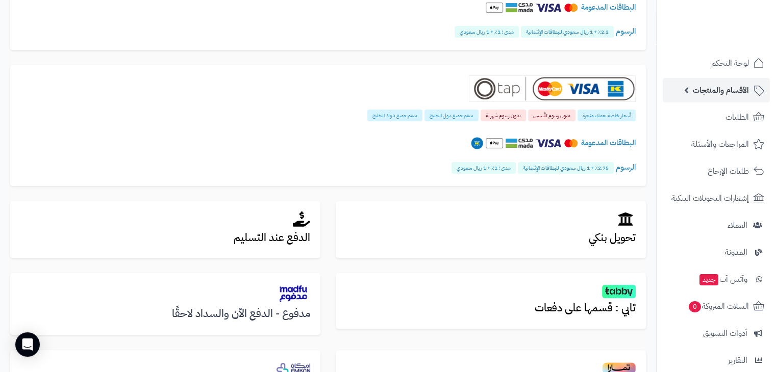
click at [714, 101] on link "الأقسام والمنتجات" at bounding box center [716, 90] width 107 height 24
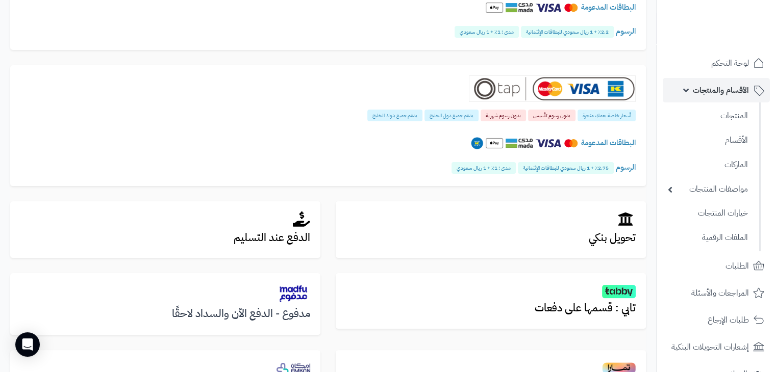
click at [701, 84] on span "الأقسام والمنتجات" at bounding box center [721, 90] width 56 height 14
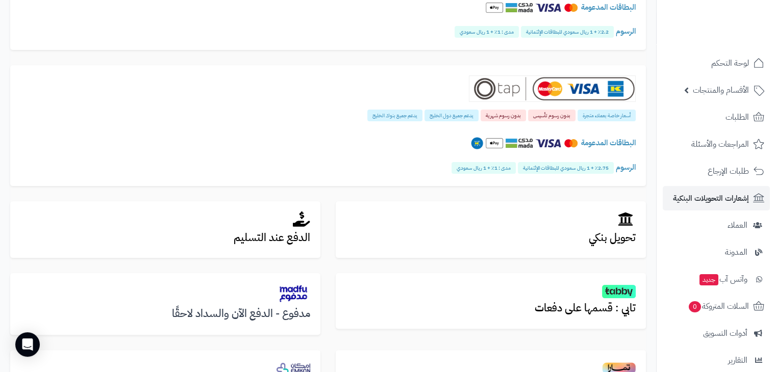
scroll to position [121, 0]
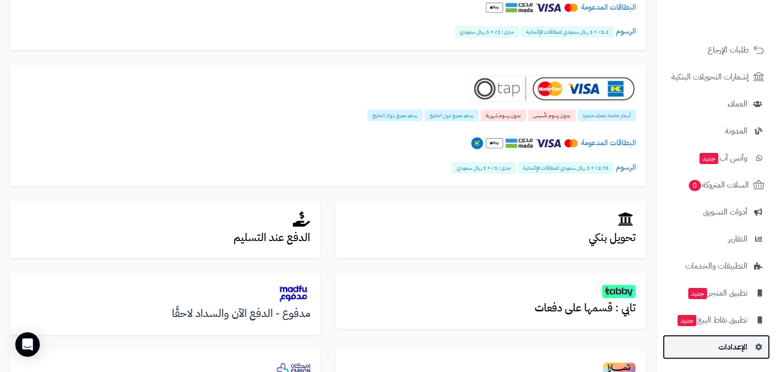
click at [725, 343] on span "الإعدادات" at bounding box center [732, 347] width 29 height 14
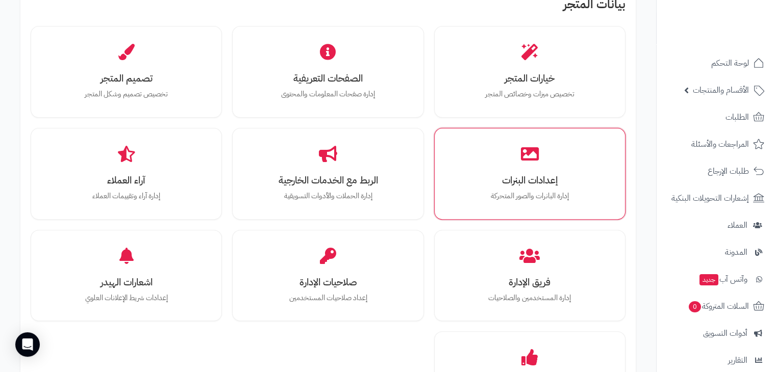
scroll to position [328, 0]
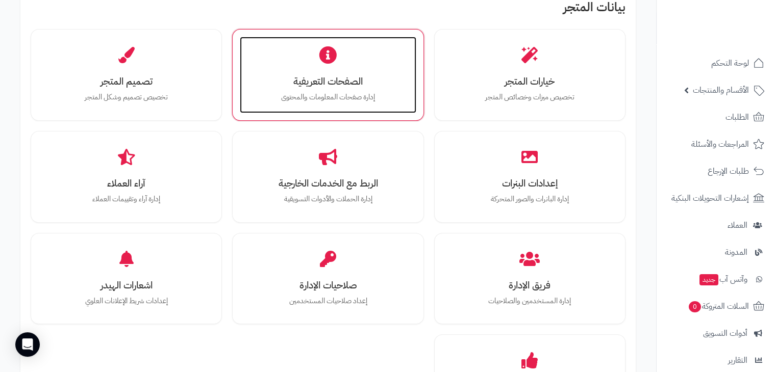
click at [344, 64] on div "الصفحات التعريفية إدارة صفحات المعلومات والمحتوى" at bounding box center [328, 75] width 176 height 77
